Goal: Browse casually

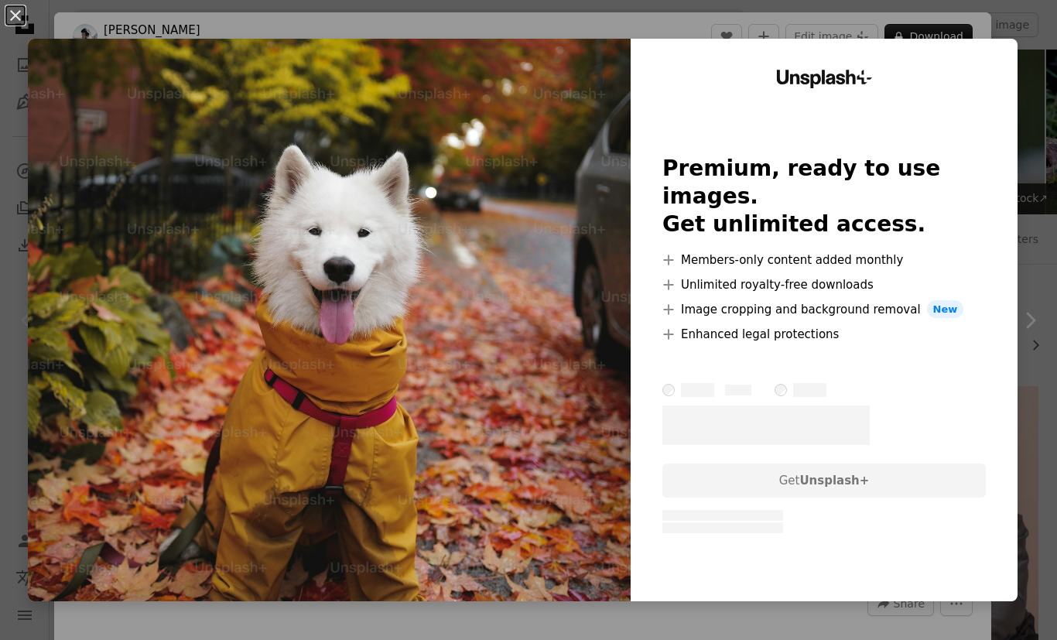
scroll to position [361, 0]
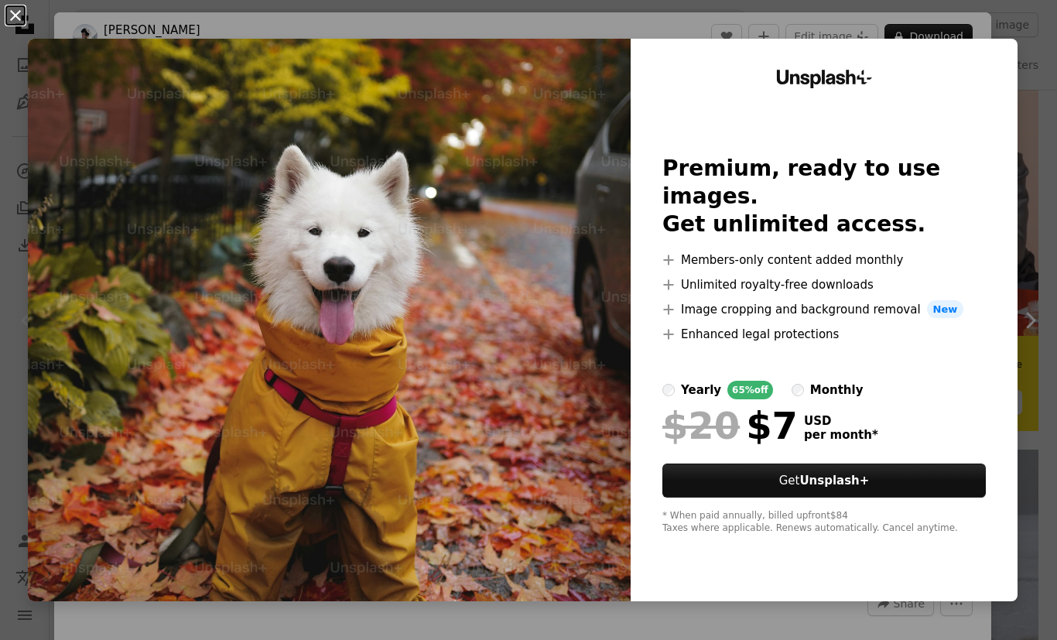
click at [25, 25] on button "An X shape" at bounding box center [15, 15] width 19 height 19
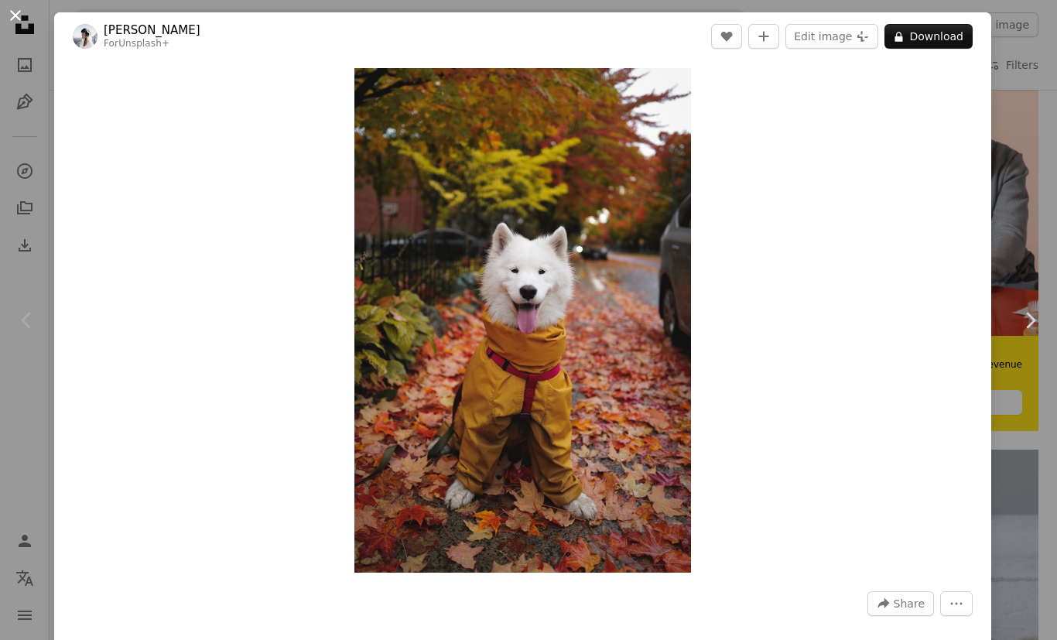
click at [25, 21] on button "An X shape" at bounding box center [15, 15] width 19 height 19
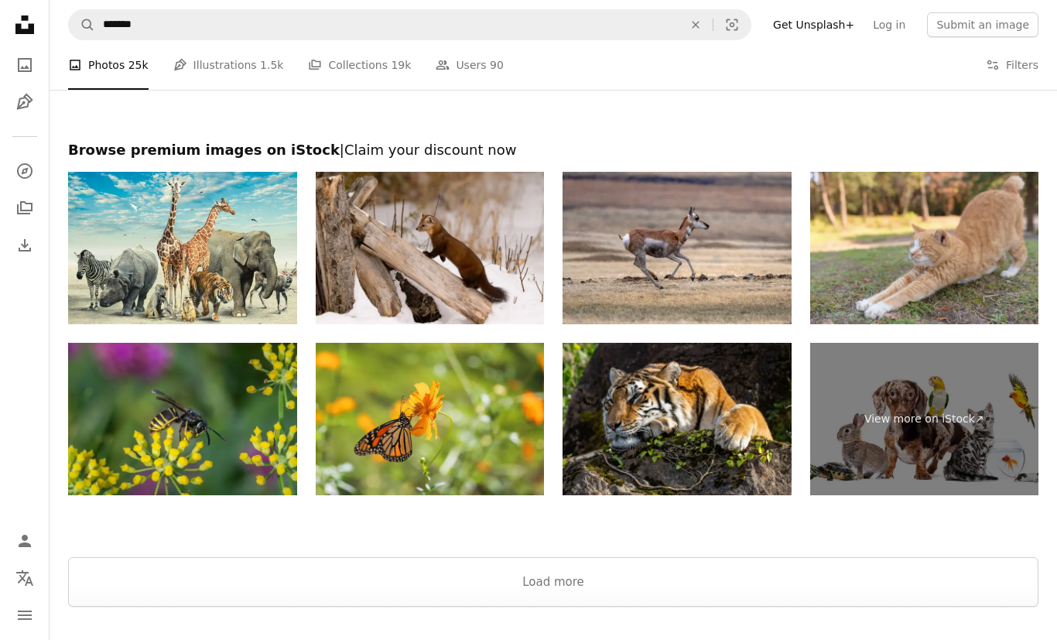
scroll to position [3242, 0]
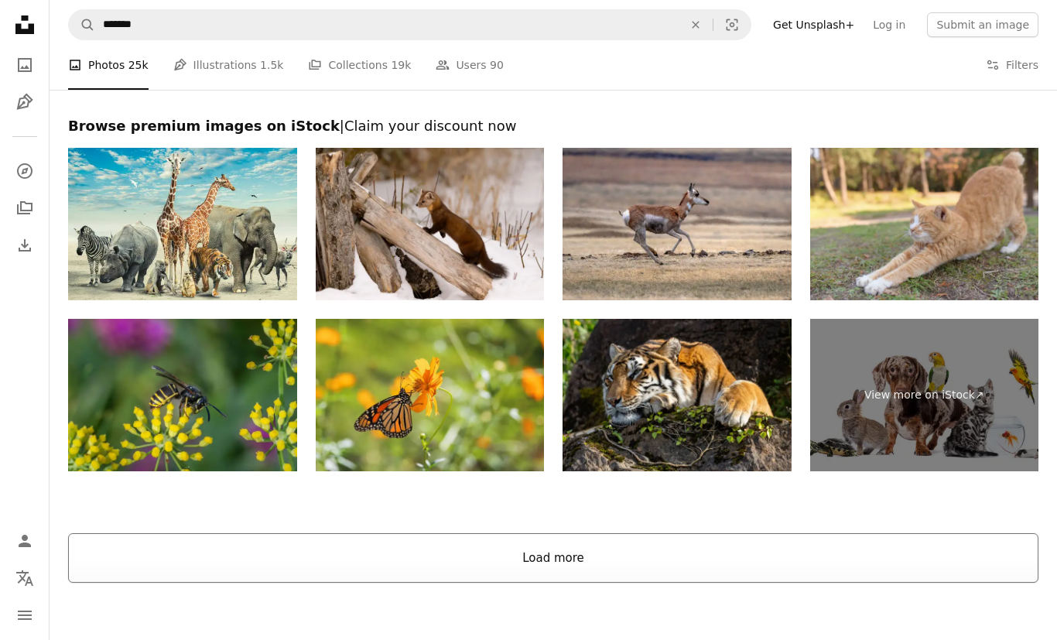
click at [653, 545] on button "Load more" at bounding box center [553, 558] width 970 height 50
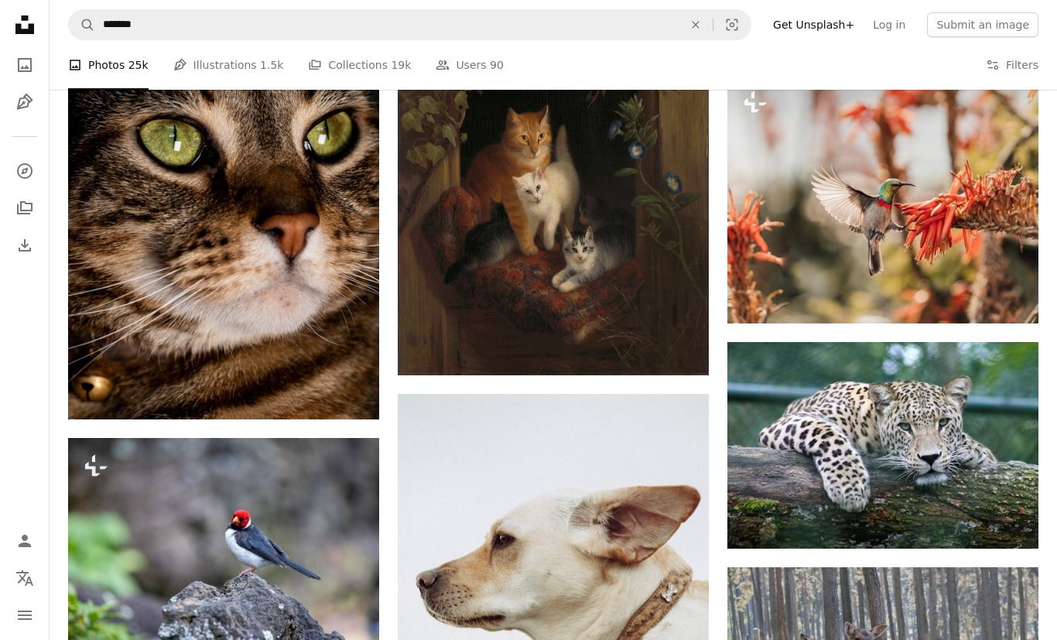
scroll to position [2728, 0]
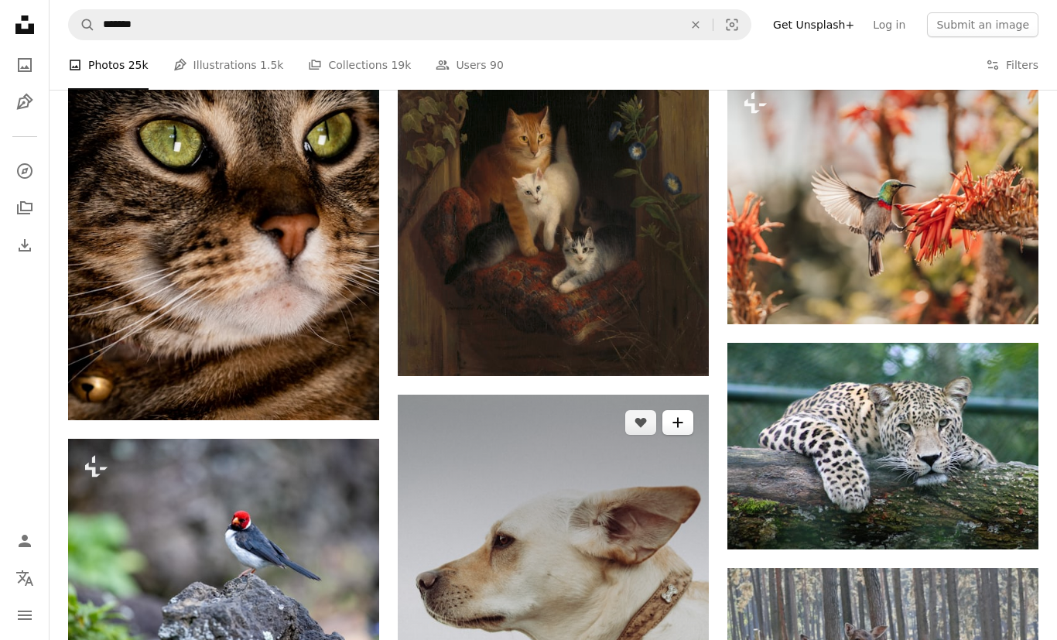
click at [671, 422] on button "A plus sign" at bounding box center [677, 422] width 31 height 25
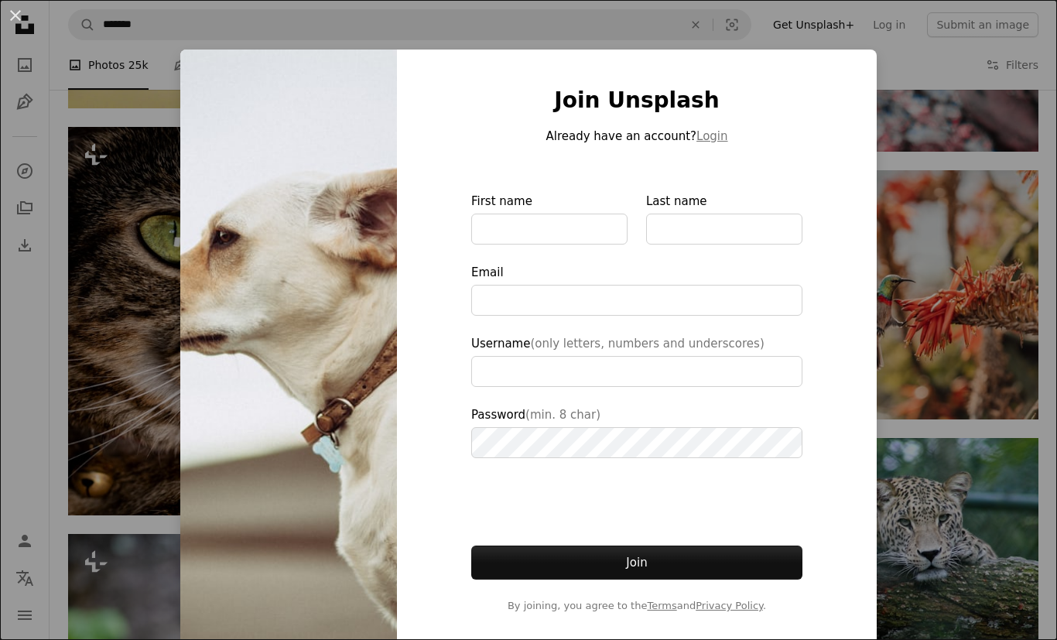
scroll to position [2581, 0]
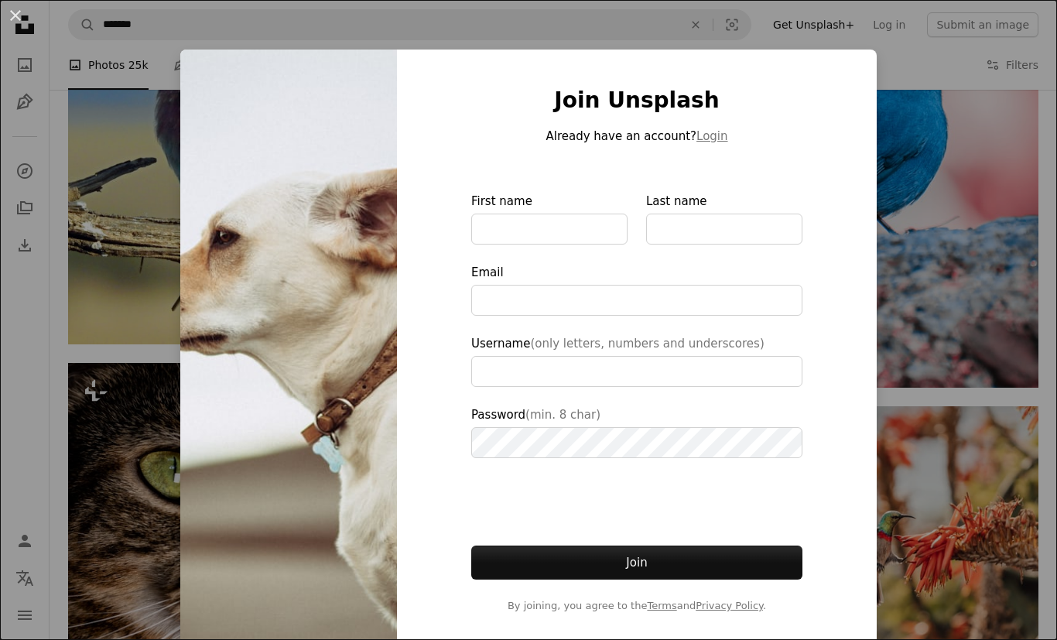
type input "**********"
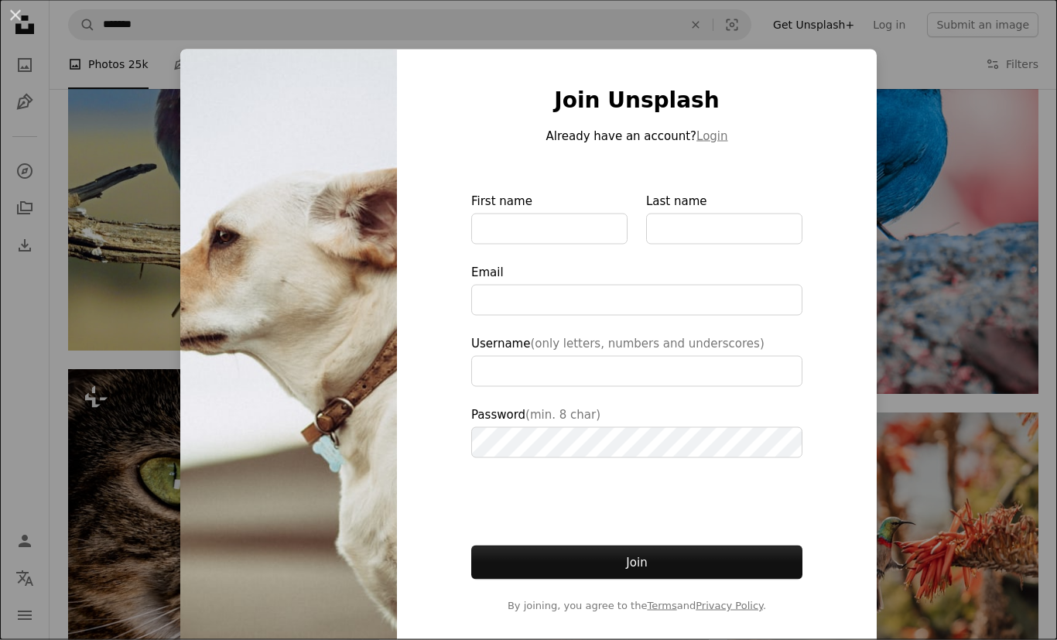
scroll to position [2391, 0]
click at [25, 17] on button "An X shape" at bounding box center [15, 15] width 19 height 19
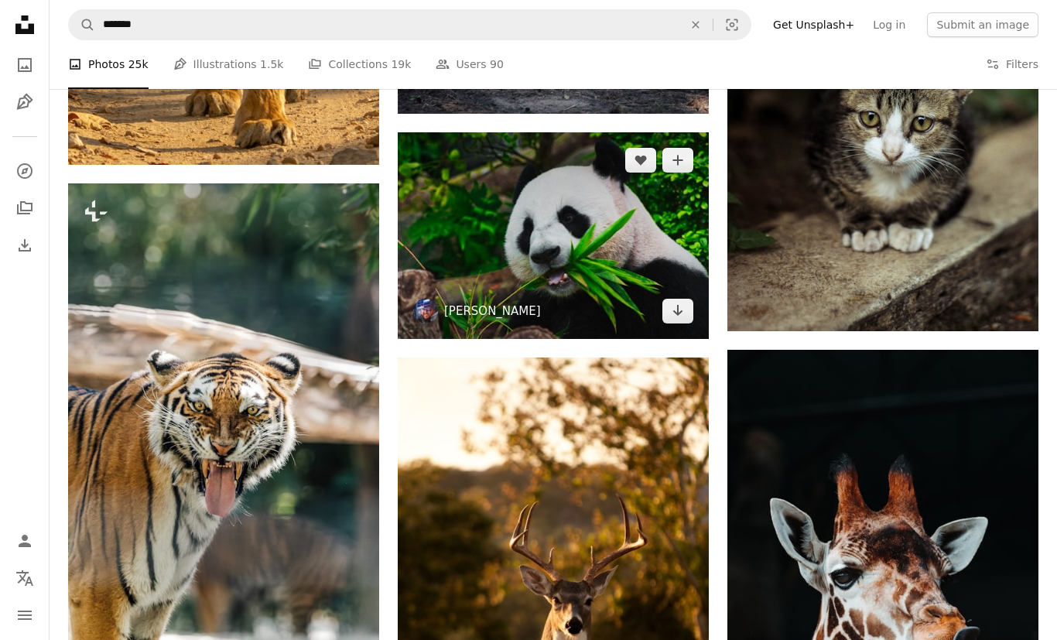
scroll to position [1172, 0]
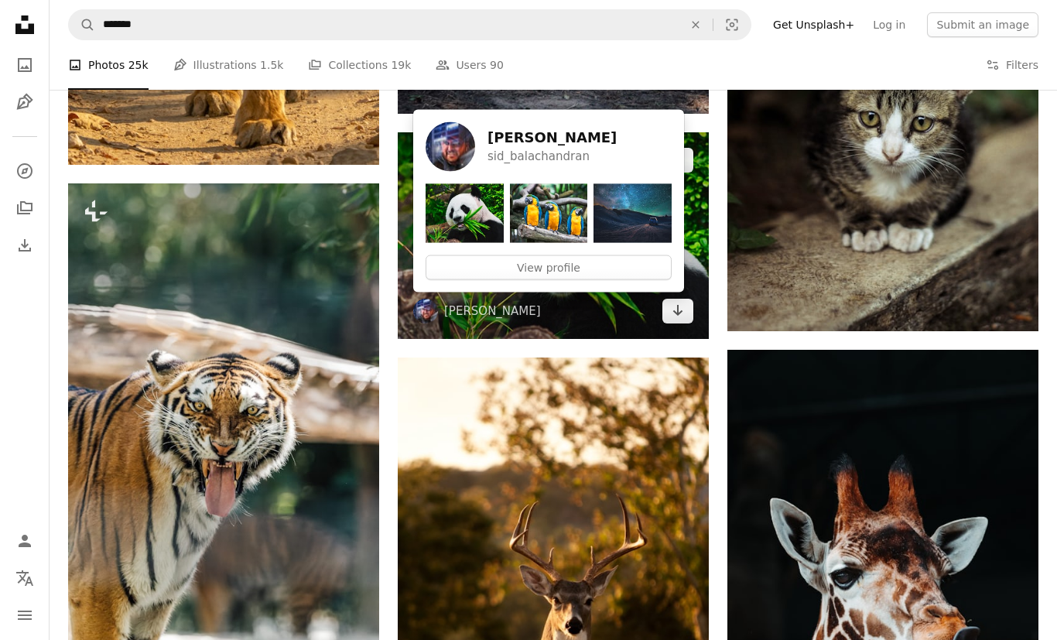
click at [586, 302] on img at bounding box center [553, 235] width 311 height 207
